Goal: Task Accomplishment & Management: Use online tool/utility

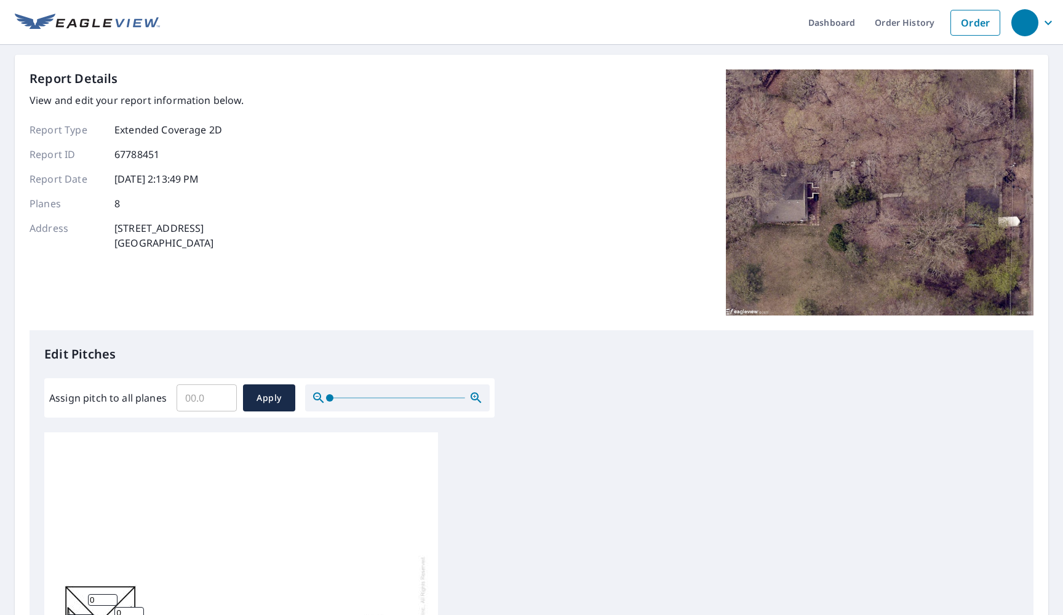
click at [194, 398] on input "Assign pitch to all planes" at bounding box center [207, 398] width 60 height 34
type input "6"
click at [271, 402] on span "Apply" at bounding box center [269, 398] width 33 height 15
type input "6"
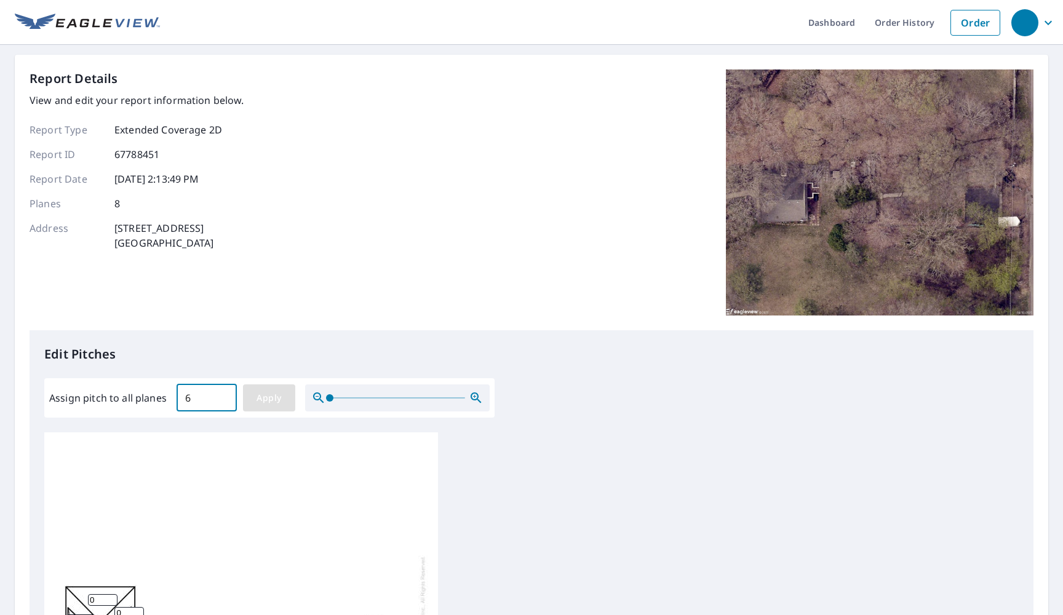
type input "6"
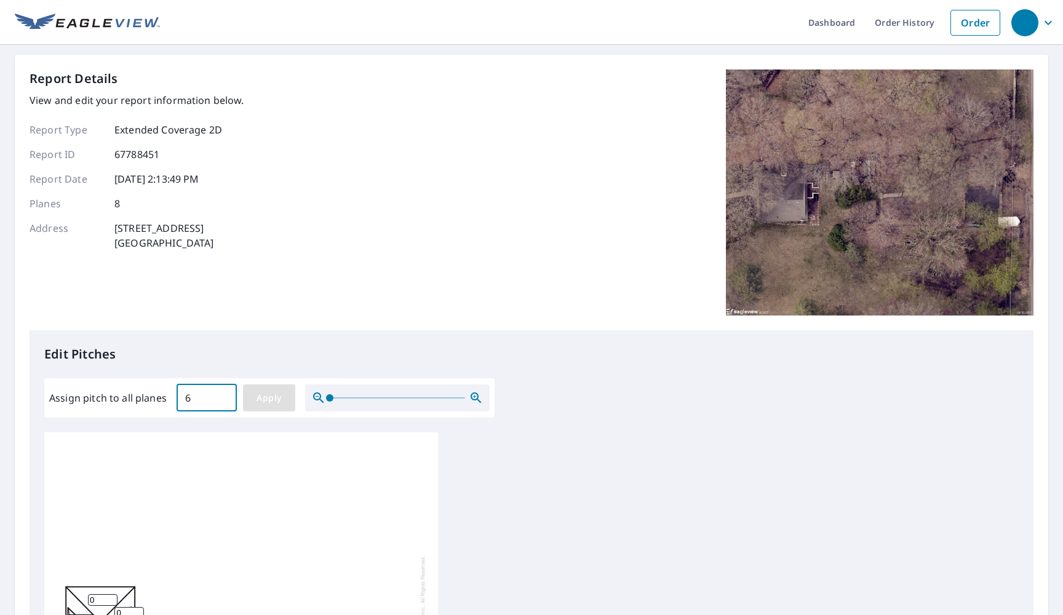
type input "6"
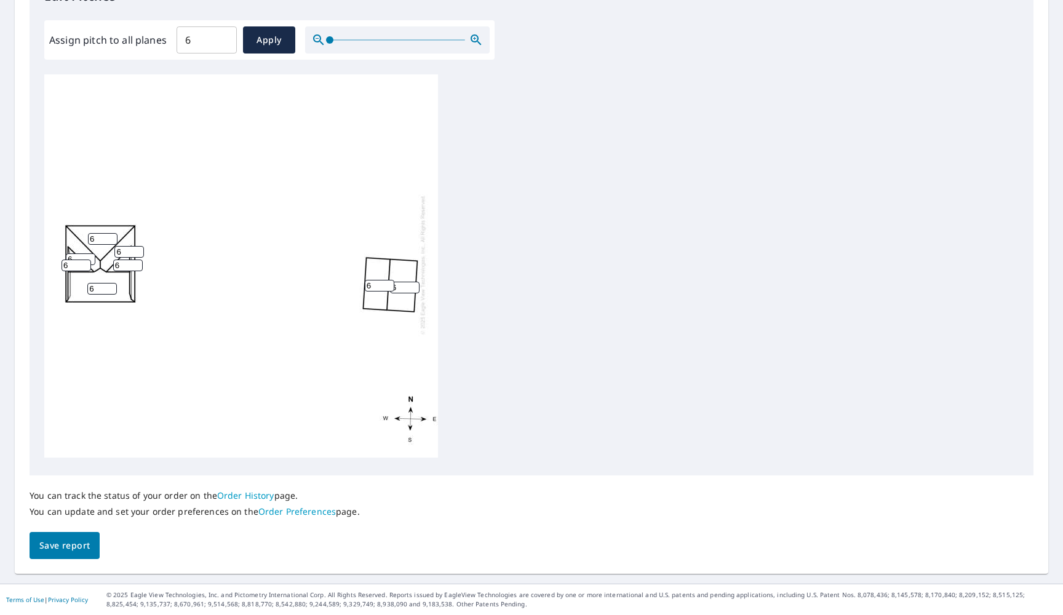
scroll to position [3, 0]
click at [56, 550] on span "Save report" at bounding box center [64, 545] width 50 height 15
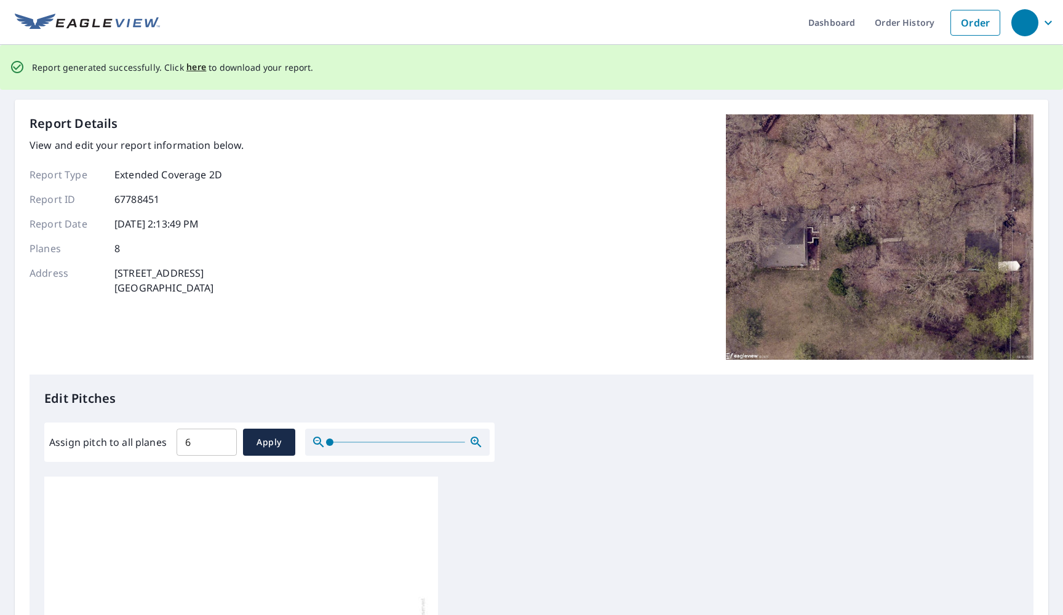
scroll to position [0, 0]
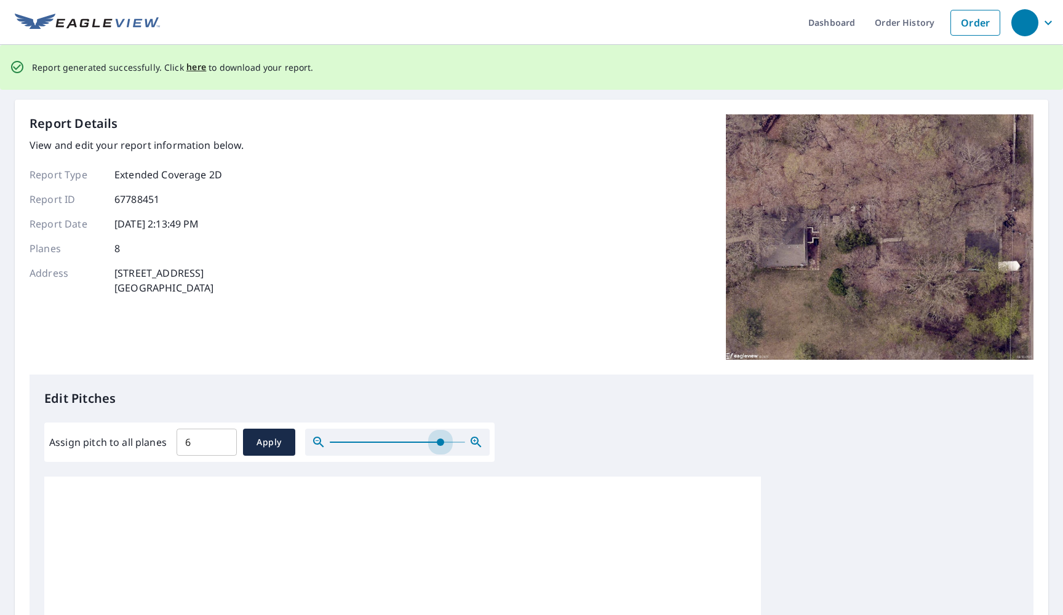
drag, startPoint x: 330, startPoint y: 441, endPoint x: 440, endPoint y: 406, distance: 115.0
click at [440, 406] on div "Edit Pitches Assign pitch to all planes 6 ​ Apply 6 6 6 6 6 6 6 6" at bounding box center [532, 626] width 1004 height 503
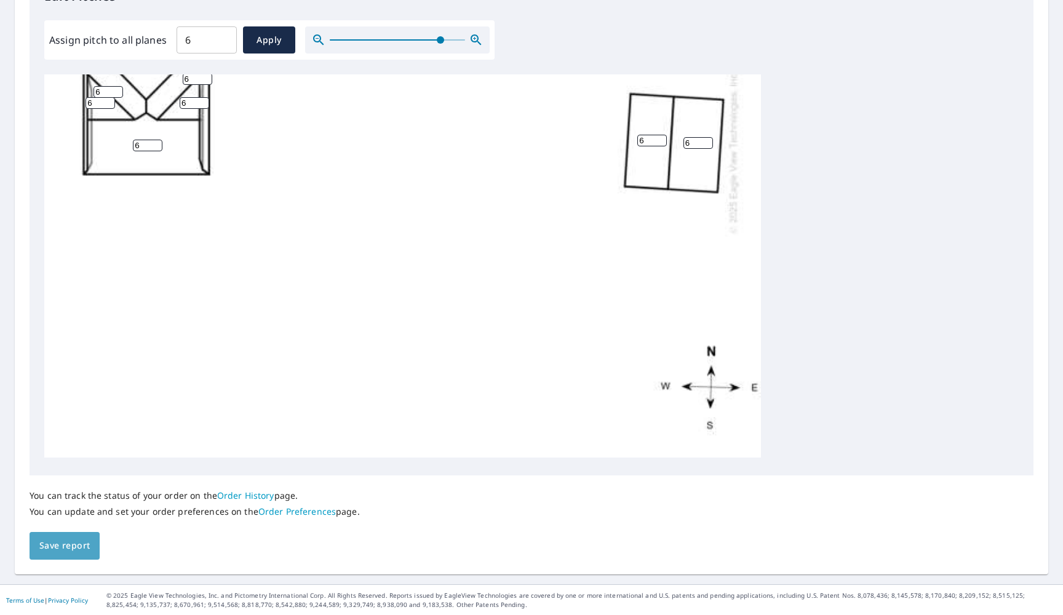
click at [79, 545] on span "Save report" at bounding box center [64, 545] width 50 height 15
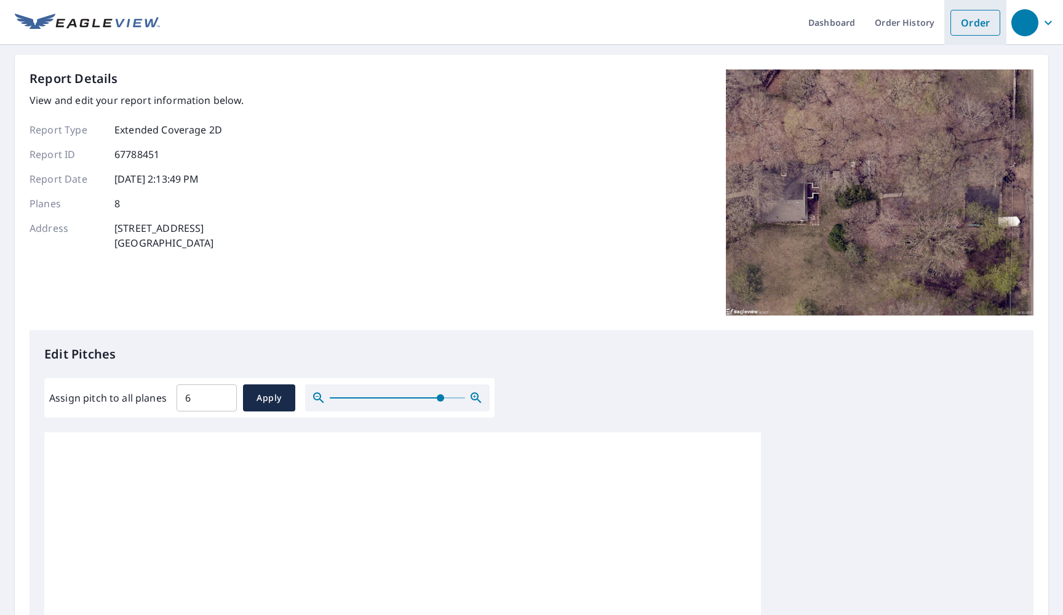
click at [969, 25] on link "Order" at bounding box center [976, 23] width 50 height 26
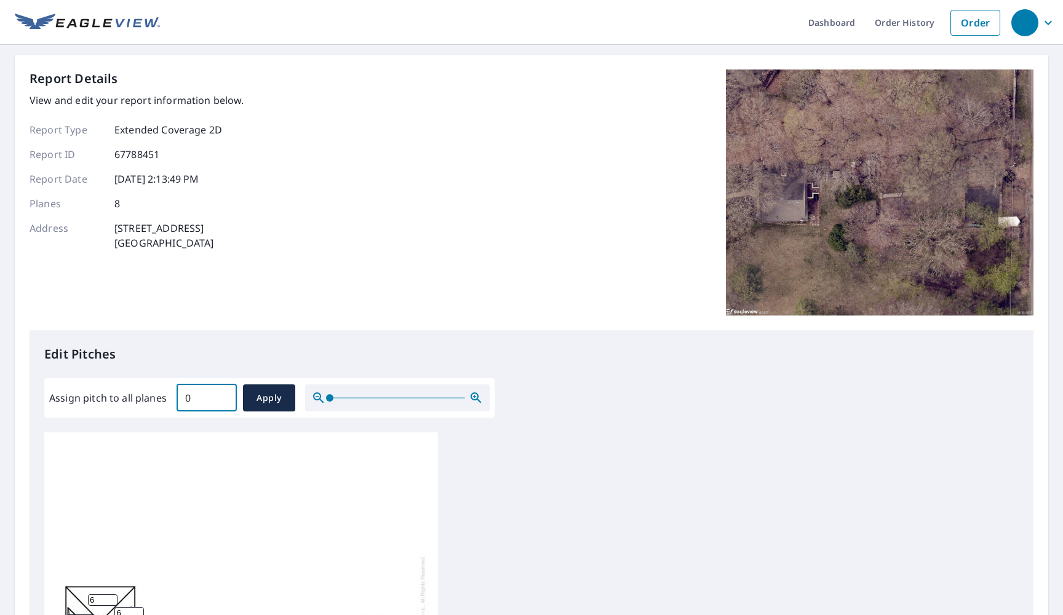
click at [223, 400] on input "0" at bounding box center [207, 398] width 60 height 34
type input "0"
type input "6"
click at [264, 399] on span "Apply" at bounding box center [269, 398] width 33 height 15
